Goal: Navigation & Orientation: Find specific page/section

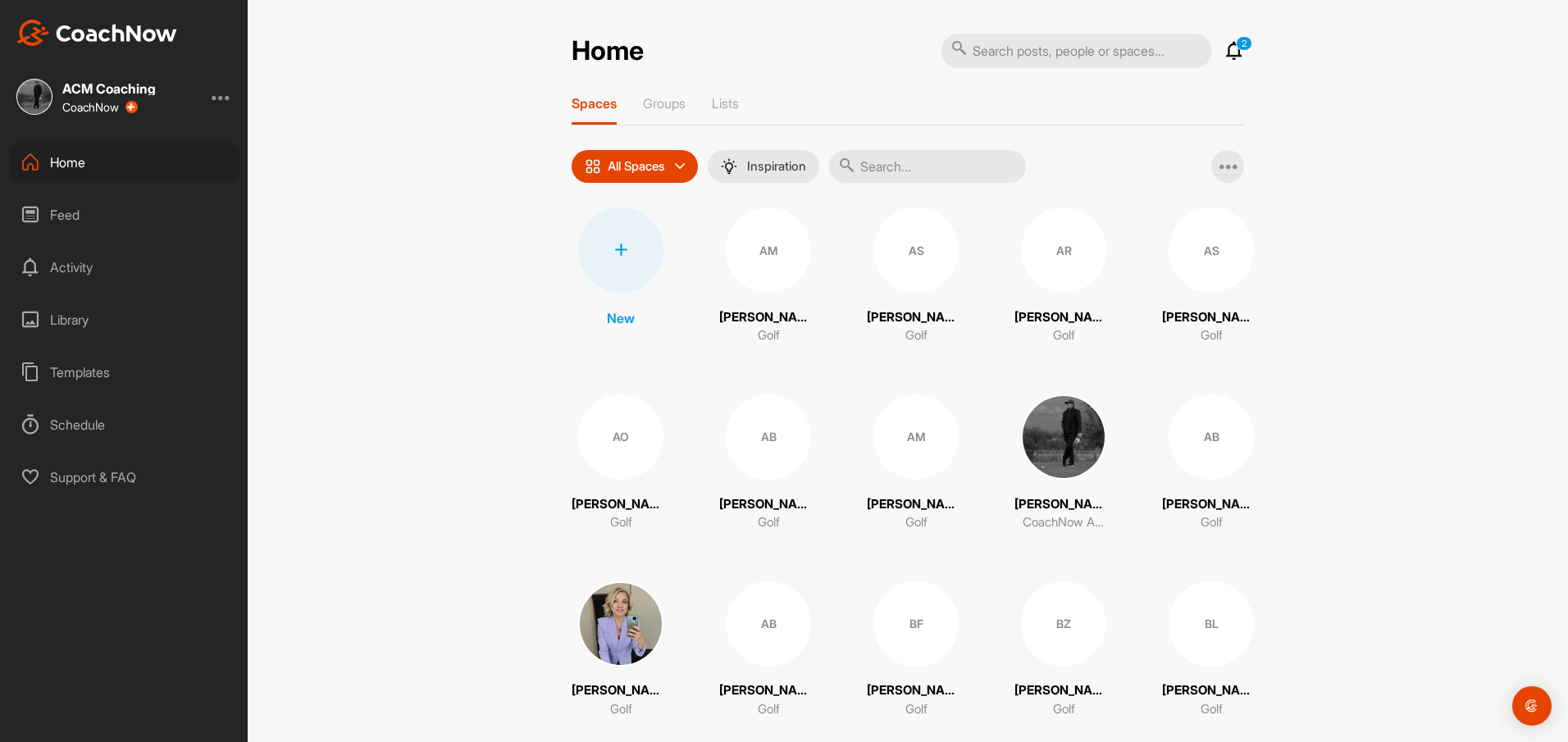
click at [707, 100] on div "Spaces Groups Lists" at bounding box center [907, 110] width 672 height 30
click at [713, 102] on p "Lists" at bounding box center [725, 102] width 28 height 16
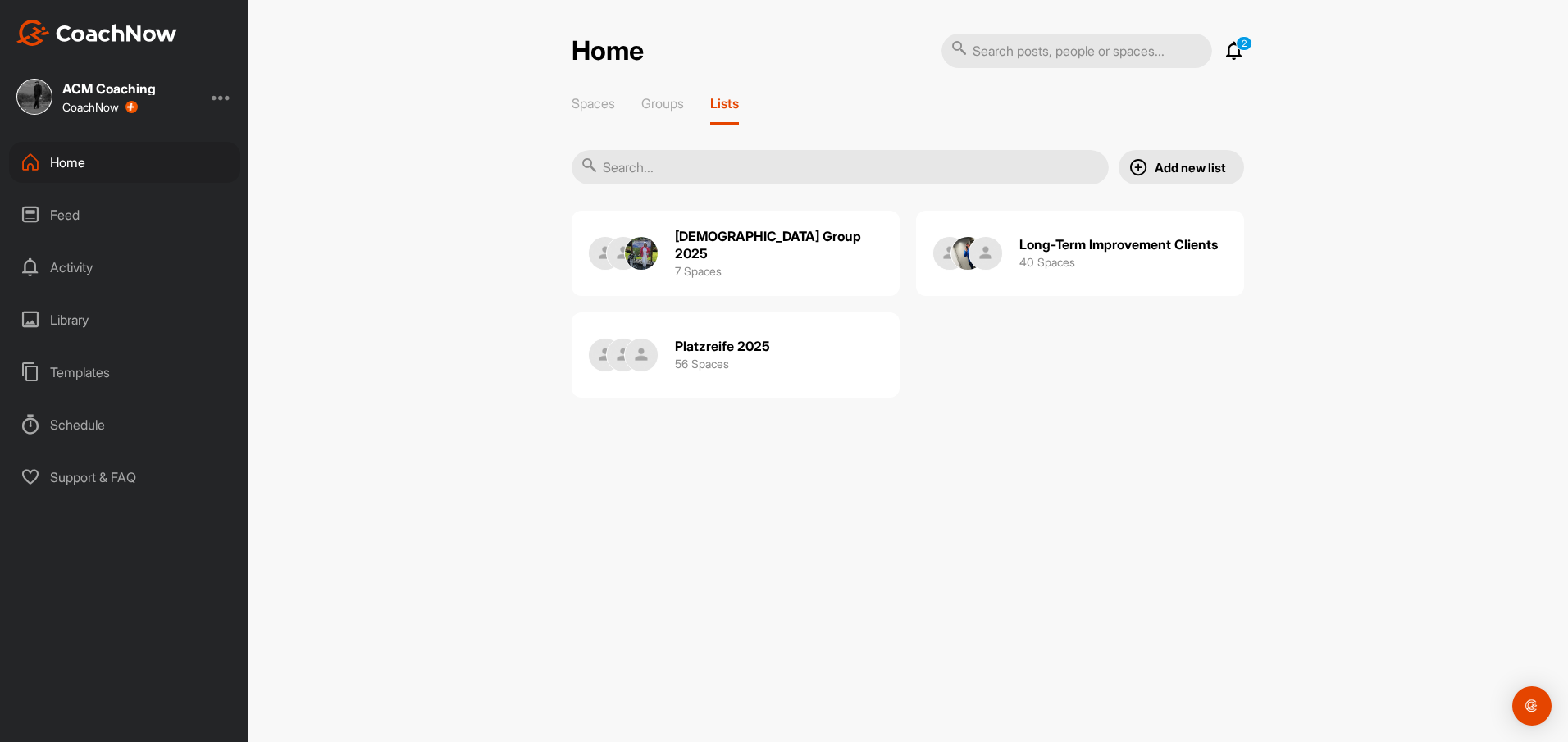
click at [692, 370] on h3 "56 Spaces" at bounding box center [701, 363] width 54 height 17
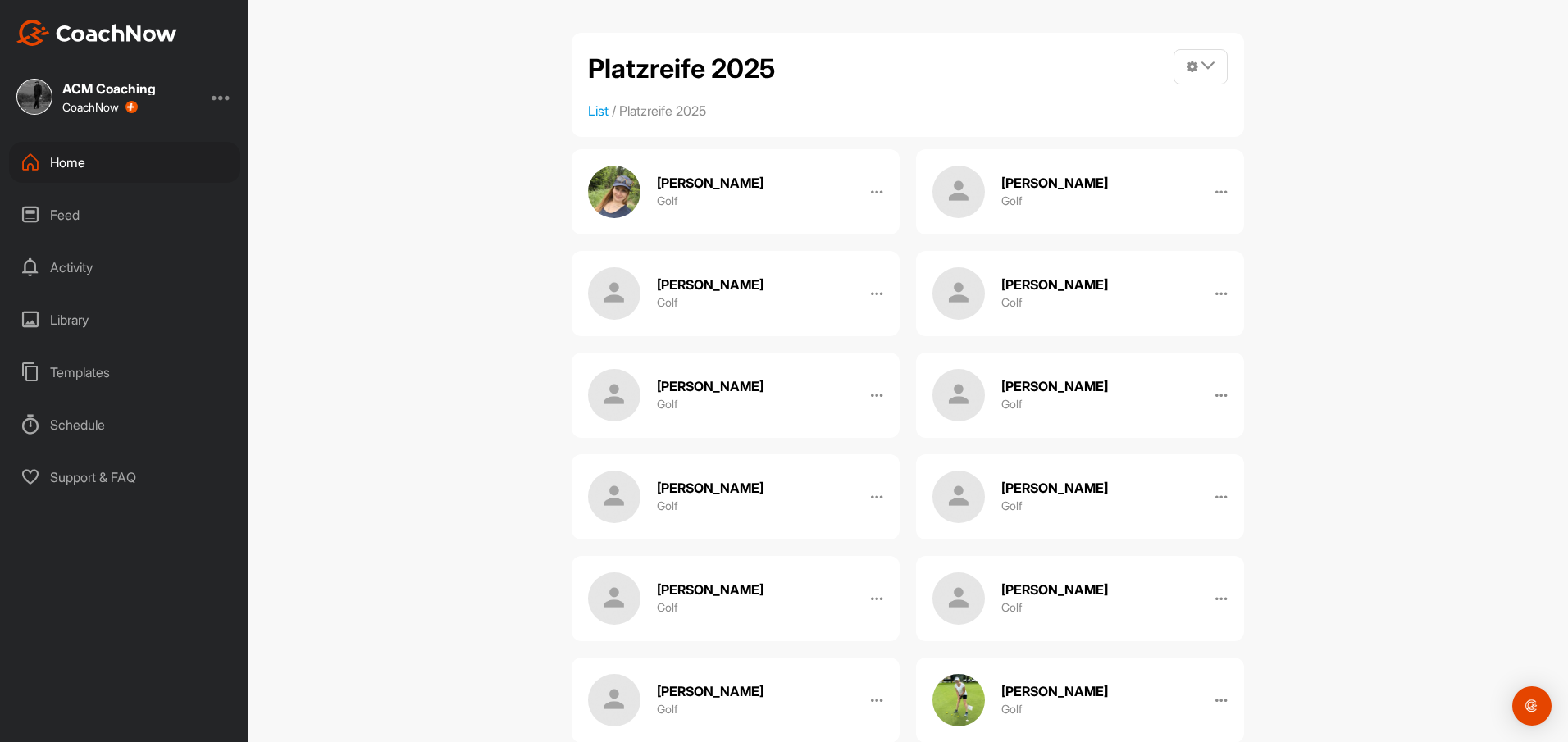
click at [82, 169] on div "Home" at bounding box center [125, 161] width 232 height 41
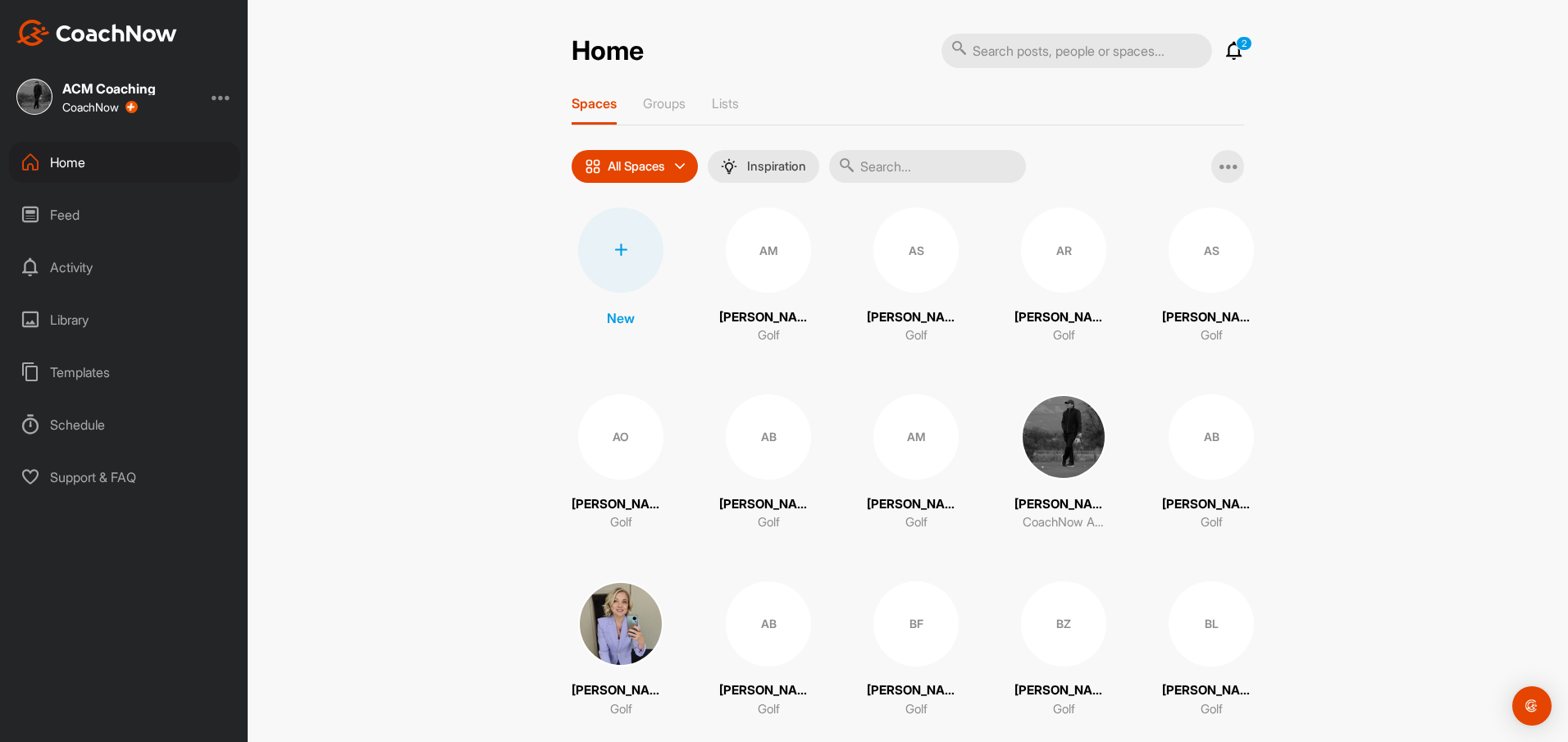
click at [1236, 48] on p "2" at bounding box center [1243, 44] width 16 height 15
click at [1224, 51] on icon at bounding box center [1234, 50] width 20 height 20
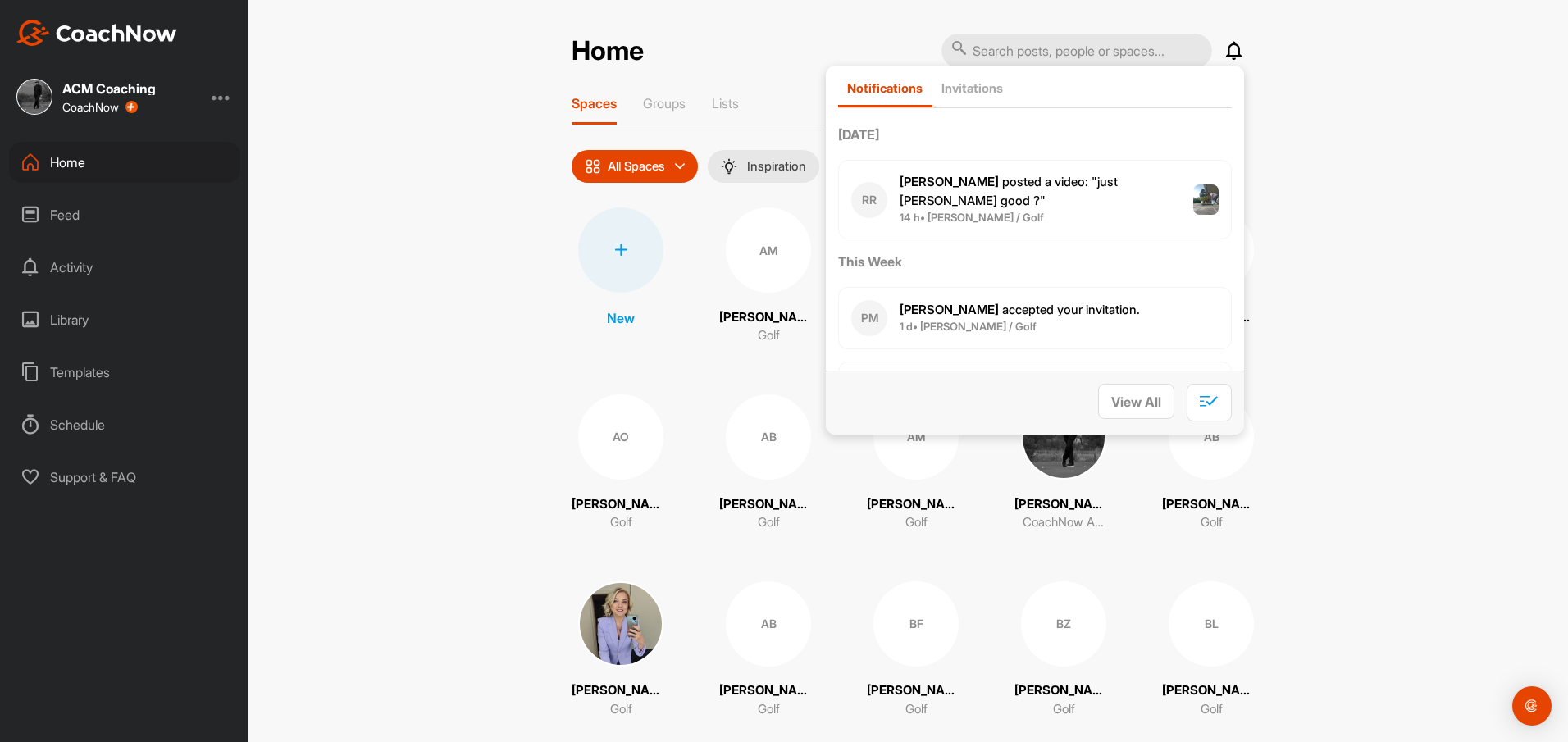
click at [1324, 170] on div "Home Notifications Invitations [DATE] [PERSON_NAME] posted a video : " just [PE…" at bounding box center [907, 371] width 1320 height 742
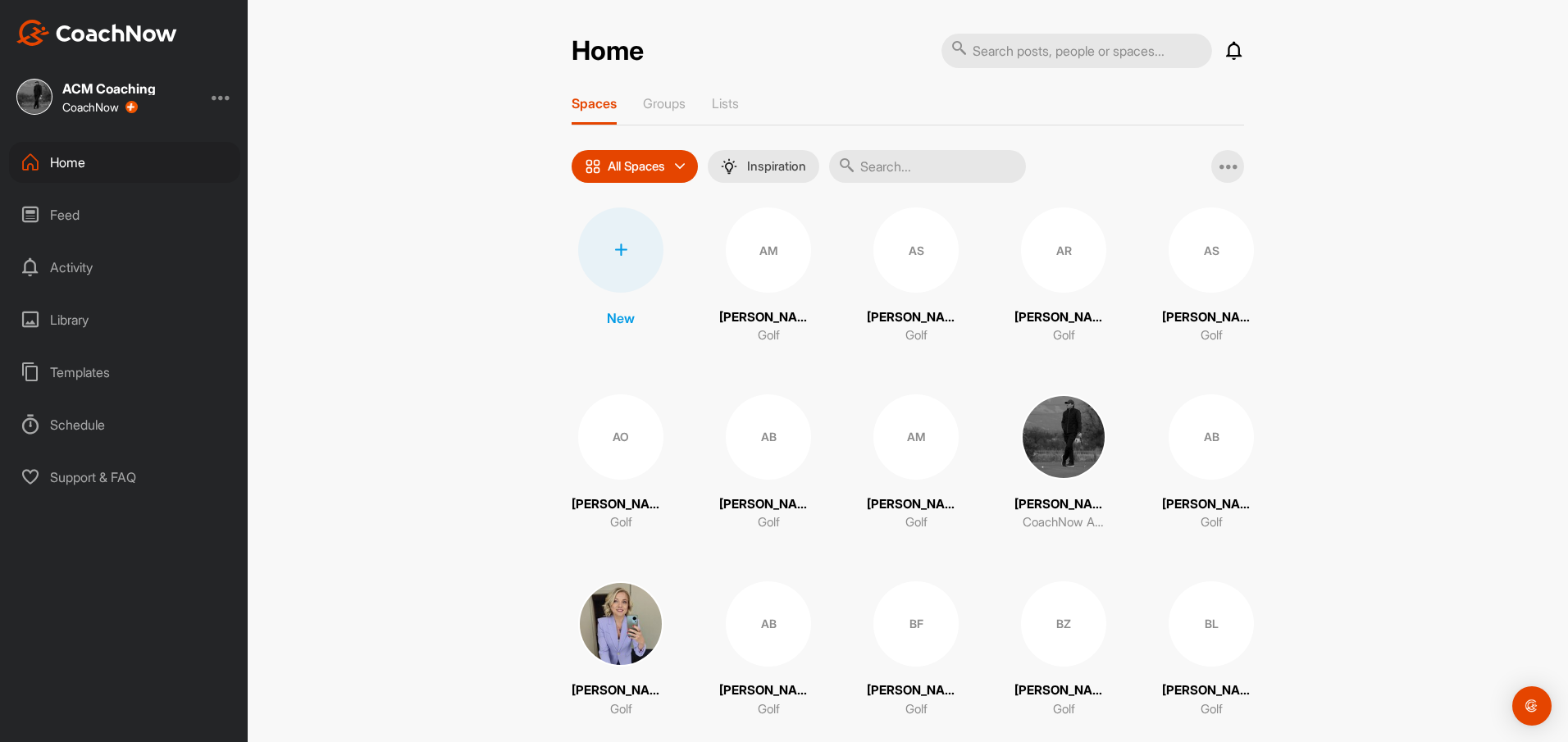
click at [105, 366] on div "Templates" at bounding box center [125, 372] width 232 height 41
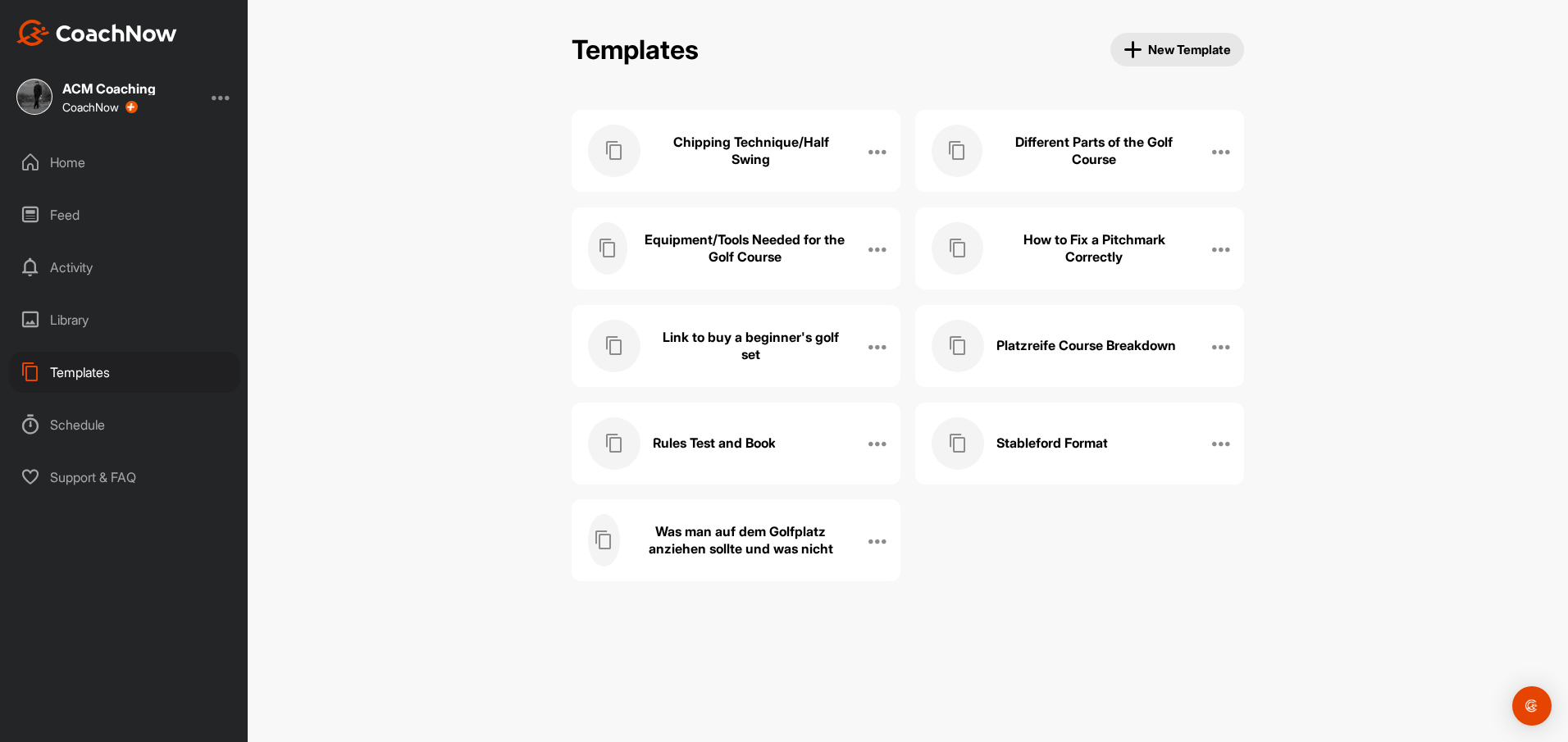
click at [106, 328] on div "Library" at bounding box center [125, 319] width 232 height 41
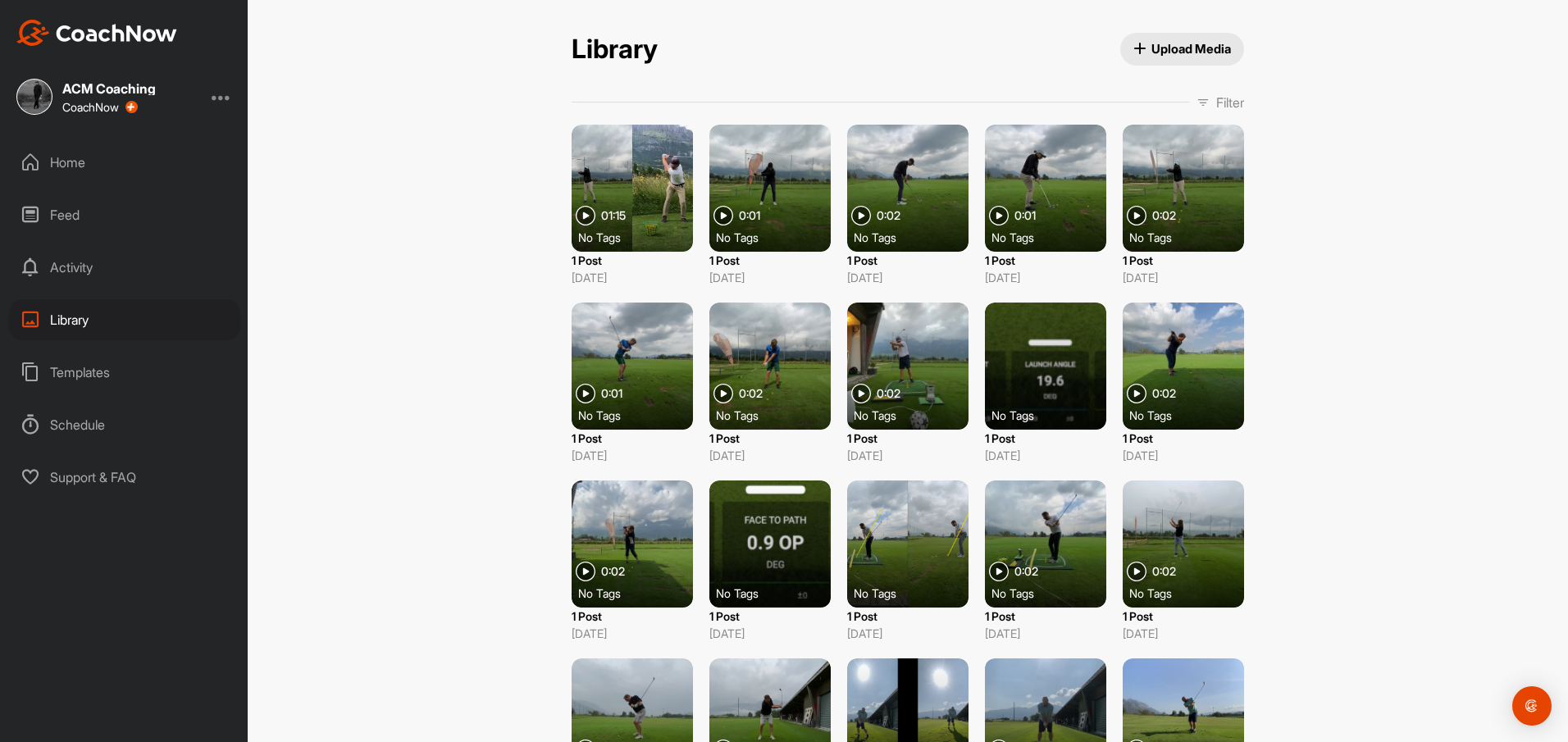
click at [103, 366] on div "Templates" at bounding box center [125, 372] width 232 height 41
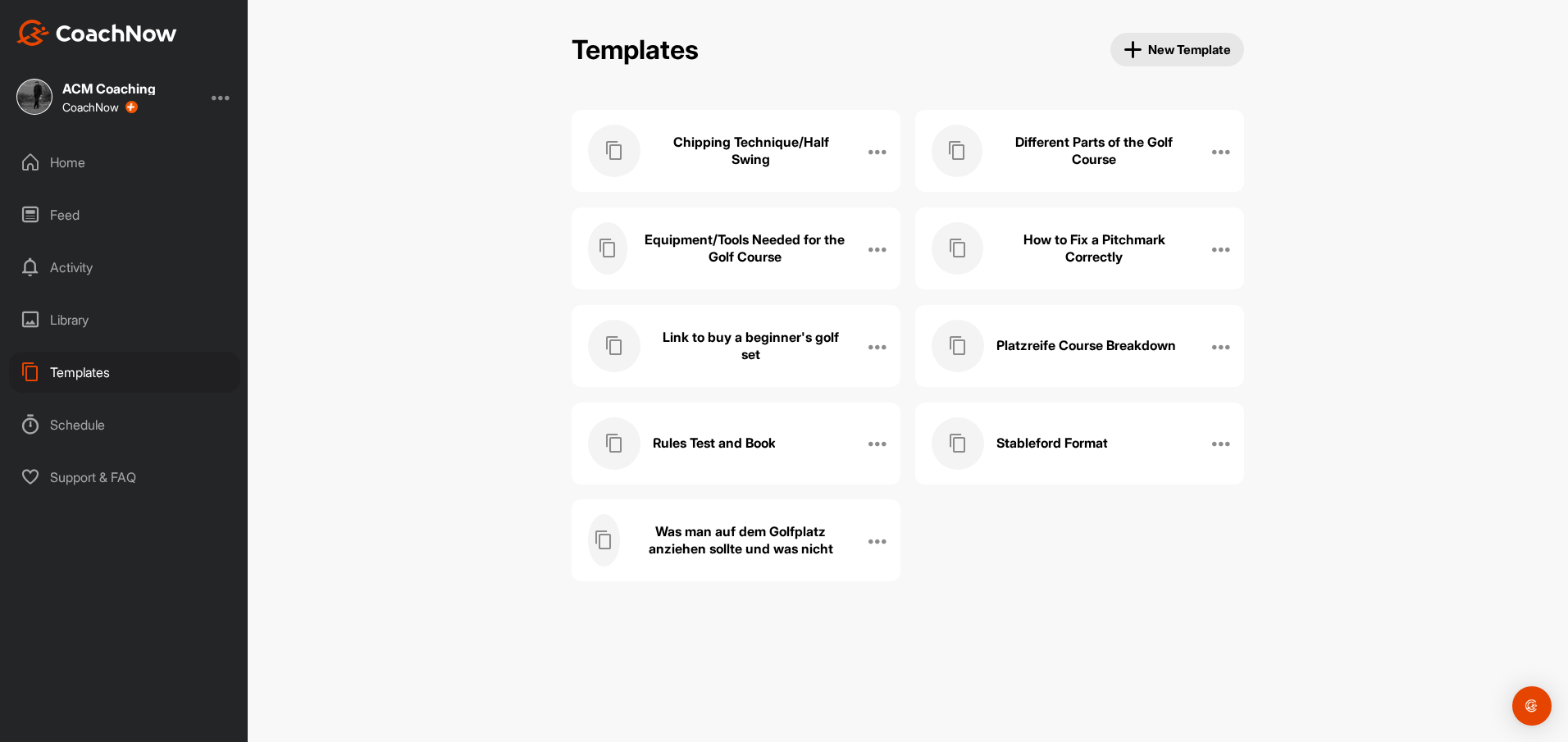
click at [1387, 71] on div "Templates New Template Chipping Technique/Half Swing Edit Name Manage Posts Man…" at bounding box center [907, 371] width 1320 height 742
